Goal: Task Accomplishment & Management: Use online tool/utility

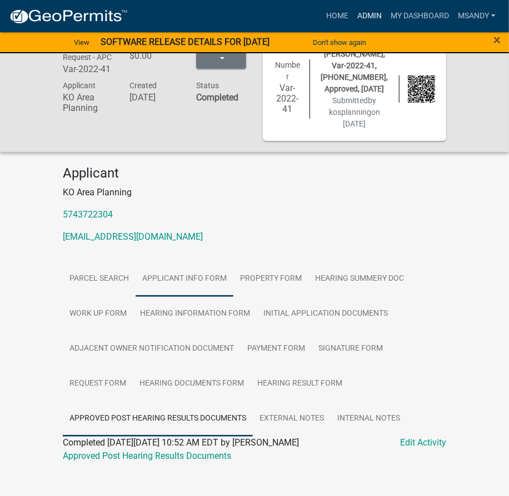
scroll to position [40, 0]
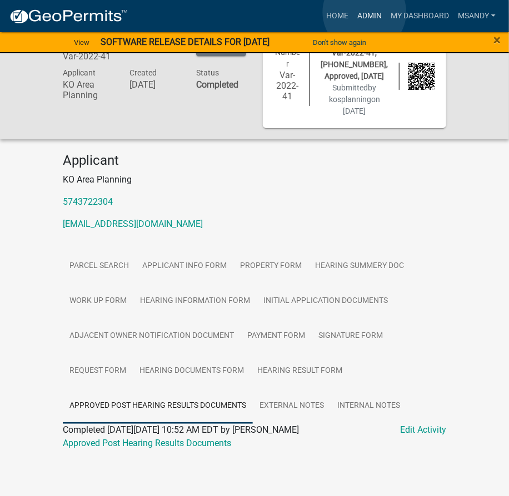
click at [364, 12] on link "Admin" at bounding box center [369, 16] width 33 height 21
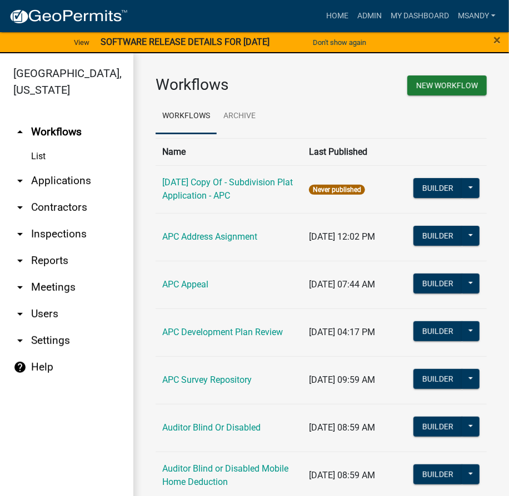
click at [56, 179] on link "arrow_drop_down Applications" at bounding box center [66, 181] width 133 height 27
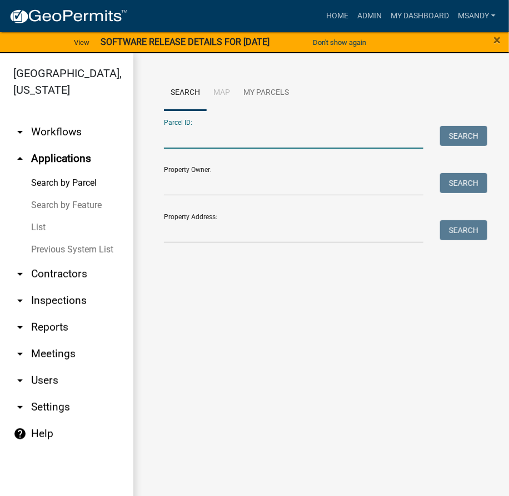
click at [201, 140] on input "Parcel ID:" at bounding box center [293, 137] width 259 height 23
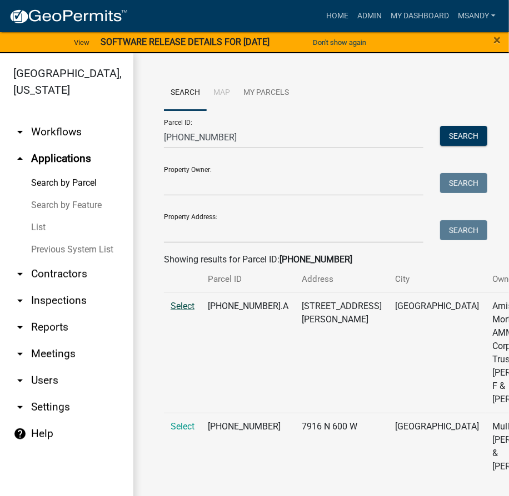
click at [180, 311] on span "Select" at bounding box center [182, 306] width 24 height 11
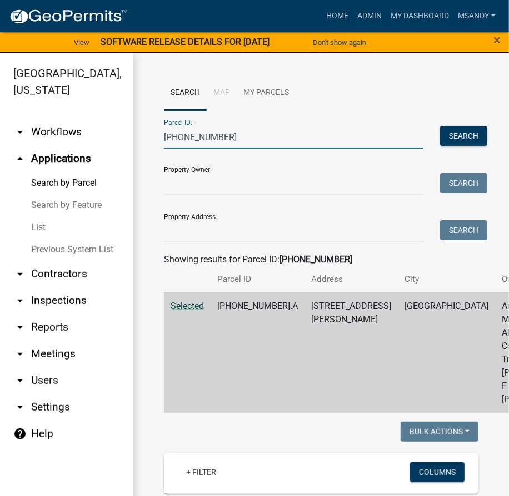
click at [238, 134] on input "[PHONE_NUMBER]" at bounding box center [293, 137] width 259 height 23
type input "[PHONE_NUMBER]"
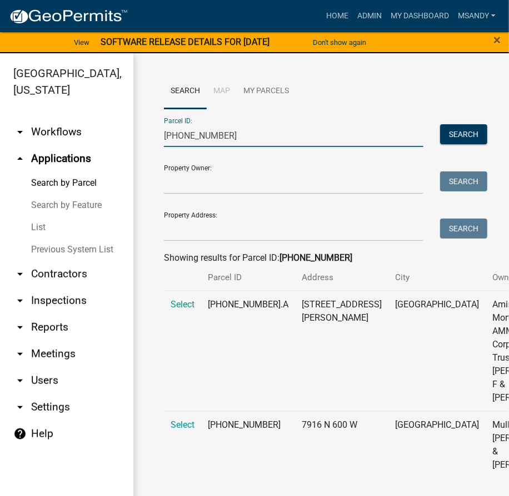
scroll to position [54, 0]
click at [178, 430] on span "Select" at bounding box center [182, 425] width 24 height 11
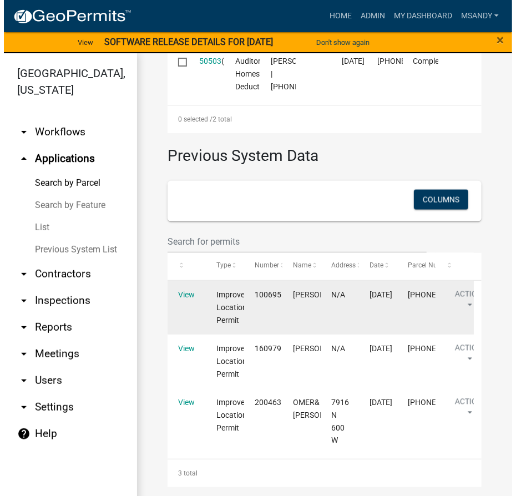
scroll to position [657, 0]
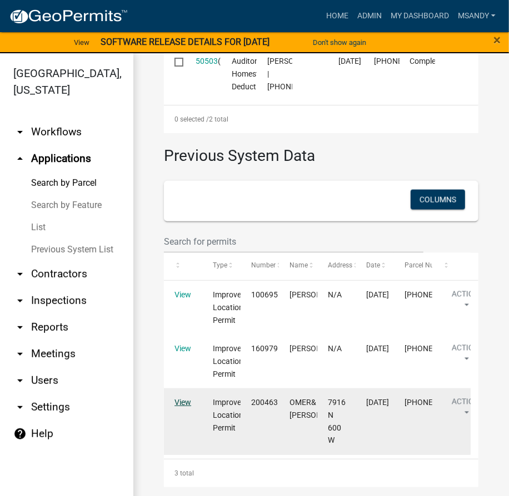
click at [183, 404] on link "View" at bounding box center [182, 402] width 17 height 9
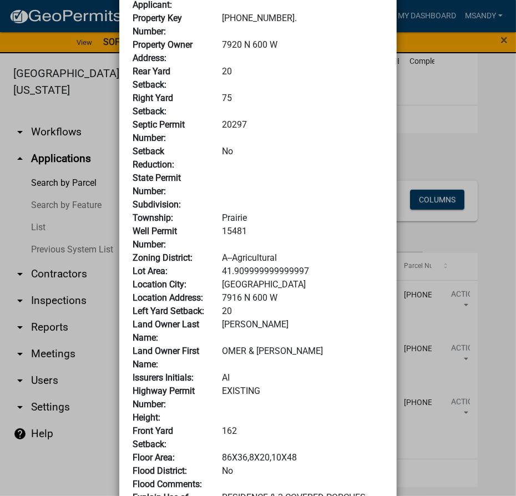
scroll to position [0, 0]
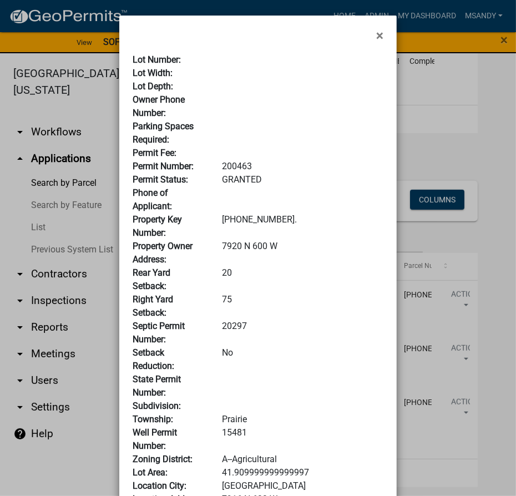
drag, startPoint x: 373, startPoint y: 34, endPoint x: 293, endPoint y: 221, distance: 203.2
click at [376, 35] on span "×" at bounding box center [379, 36] width 7 height 16
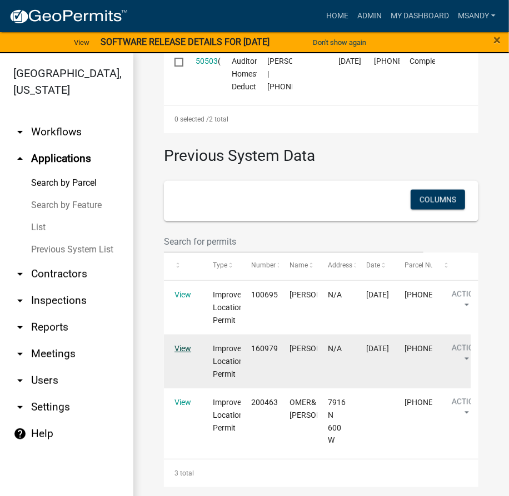
click at [184, 352] on link "View" at bounding box center [182, 348] width 17 height 9
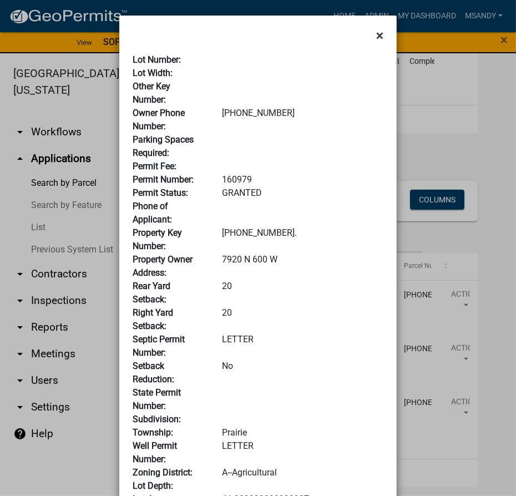
click at [376, 37] on span "×" at bounding box center [379, 36] width 7 height 16
